Goal: Use online tool/utility: Utilize a website feature to perform a specific function

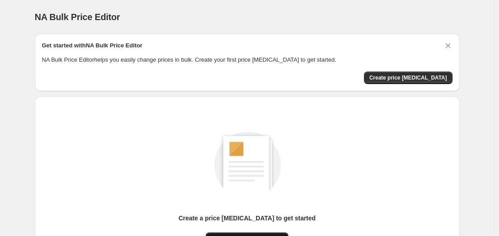
click at [259, 232] on button "New price [MEDICAL_DATA]" at bounding box center [247, 238] width 83 height 13
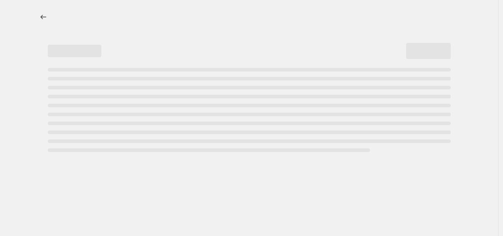
select select "percentage"
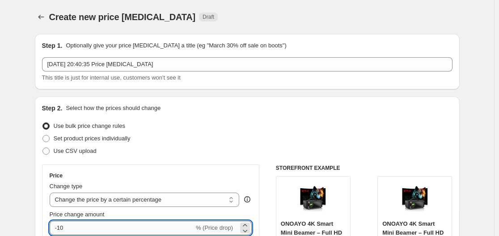
click at [125, 231] on input "-10" at bounding box center [122, 228] width 144 height 14
type input "-1"
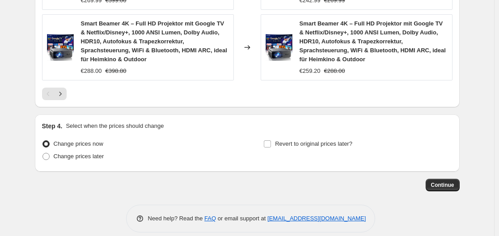
scroll to position [788, 0]
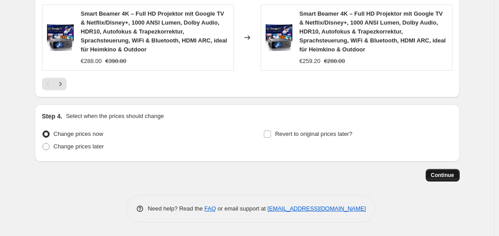
type input "-35"
click at [456, 177] on button "Continue" at bounding box center [442, 175] width 34 height 13
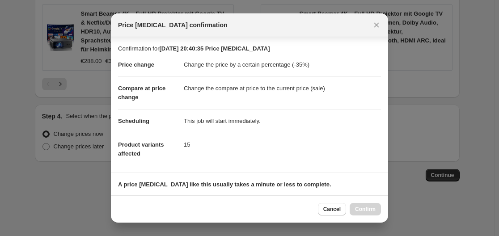
scroll to position [140, 0]
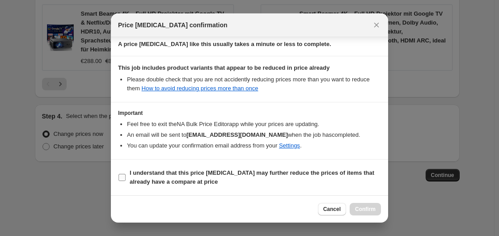
click at [135, 177] on b "I understand that this price [MEDICAL_DATA] may further reduce the prices of it…" at bounding box center [252, 177] width 244 height 16
click at [126, 177] on input "I understand that this price [MEDICAL_DATA] may further reduce the prices of it…" at bounding box center [121, 177] width 7 height 7
checkbox input "true"
click at [375, 209] on span "Confirm" at bounding box center [365, 209] width 21 height 7
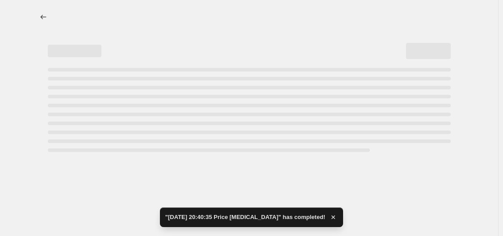
select select "percentage"
